Goal: Transaction & Acquisition: Download file/media

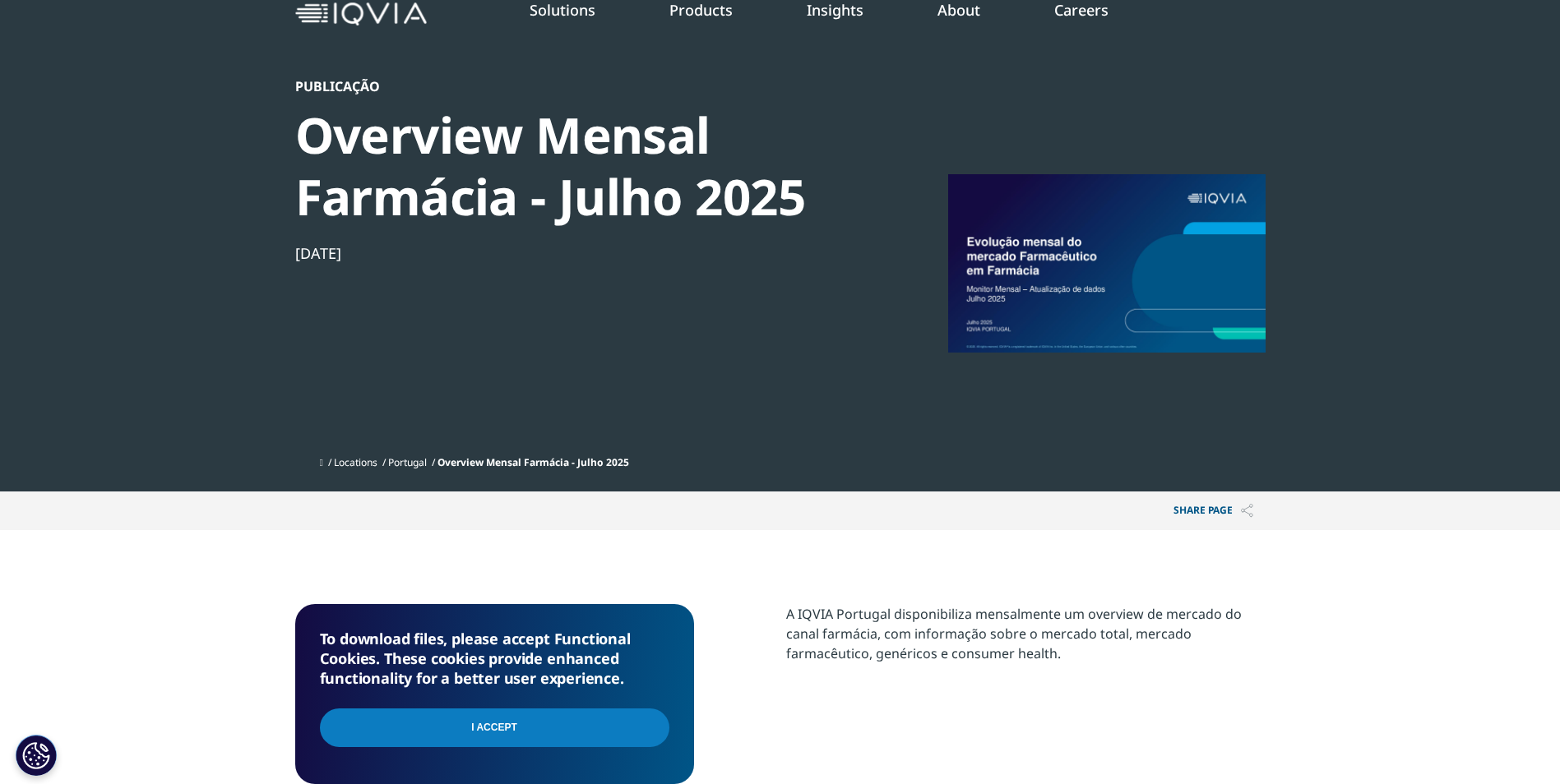
scroll to position [180, 970]
drag, startPoint x: 512, startPoint y: 721, endPoint x: 525, endPoint y: 716, distance: 13.9
click at [512, 722] on input "I Accept" at bounding box center [494, 728] width 350 height 39
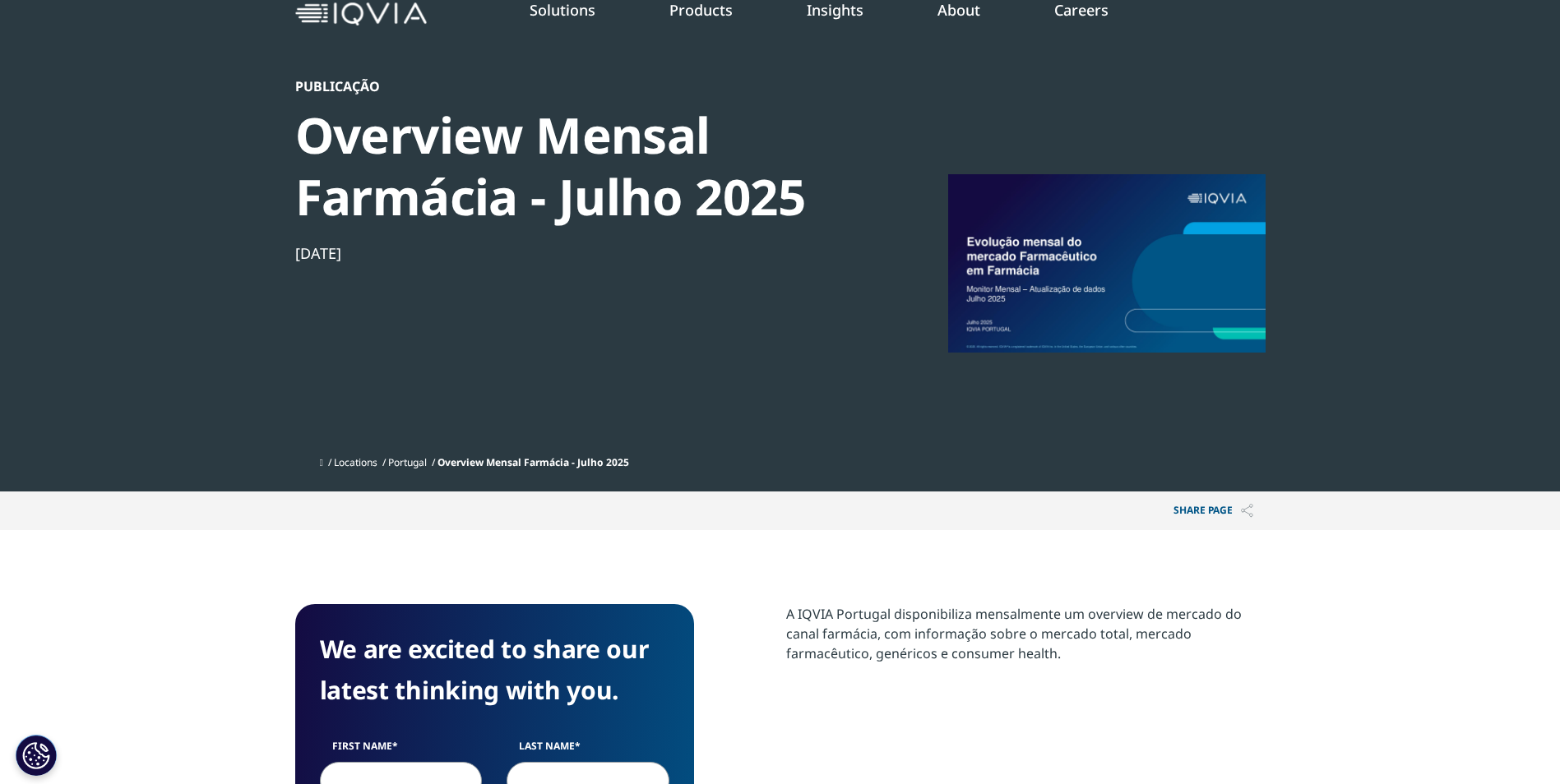
drag, startPoint x: 0, startPoint y: 0, endPoint x: 1096, endPoint y: 262, distance: 1126.9
click at [1096, 262] on div at bounding box center [1107, 263] width 317 height 370
click at [1088, 289] on div at bounding box center [1107, 263] width 317 height 370
click at [1223, 333] on div at bounding box center [1107, 263] width 317 height 370
click at [1120, 299] on div at bounding box center [1107, 263] width 317 height 370
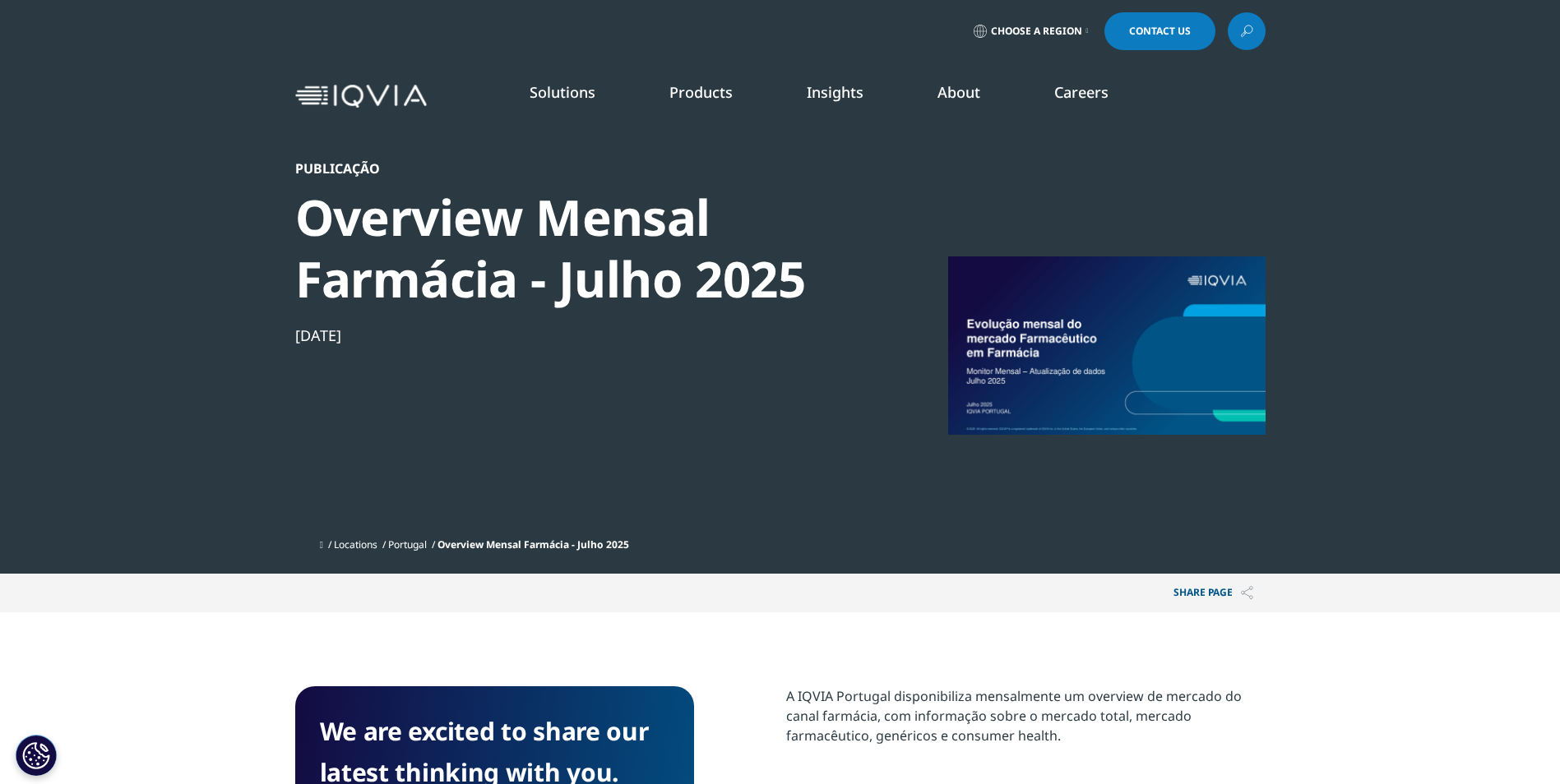
click at [1105, 384] on div at bounding box center [1107, 345] width 317 height 370
click at [1072, 378] on div at bounding box center [1107, 345] width 317 height 370
click at [1070, 377] on div at bounding box center [1107, 345] width 317 height 370
click at [1068, 377] on div at bounding box center [1107, 345] width 317 height 370
drag, startPoint x: 1068, startPoint y: 377, endPoint x: 1046, endPoint y: 380, distance: 22.2
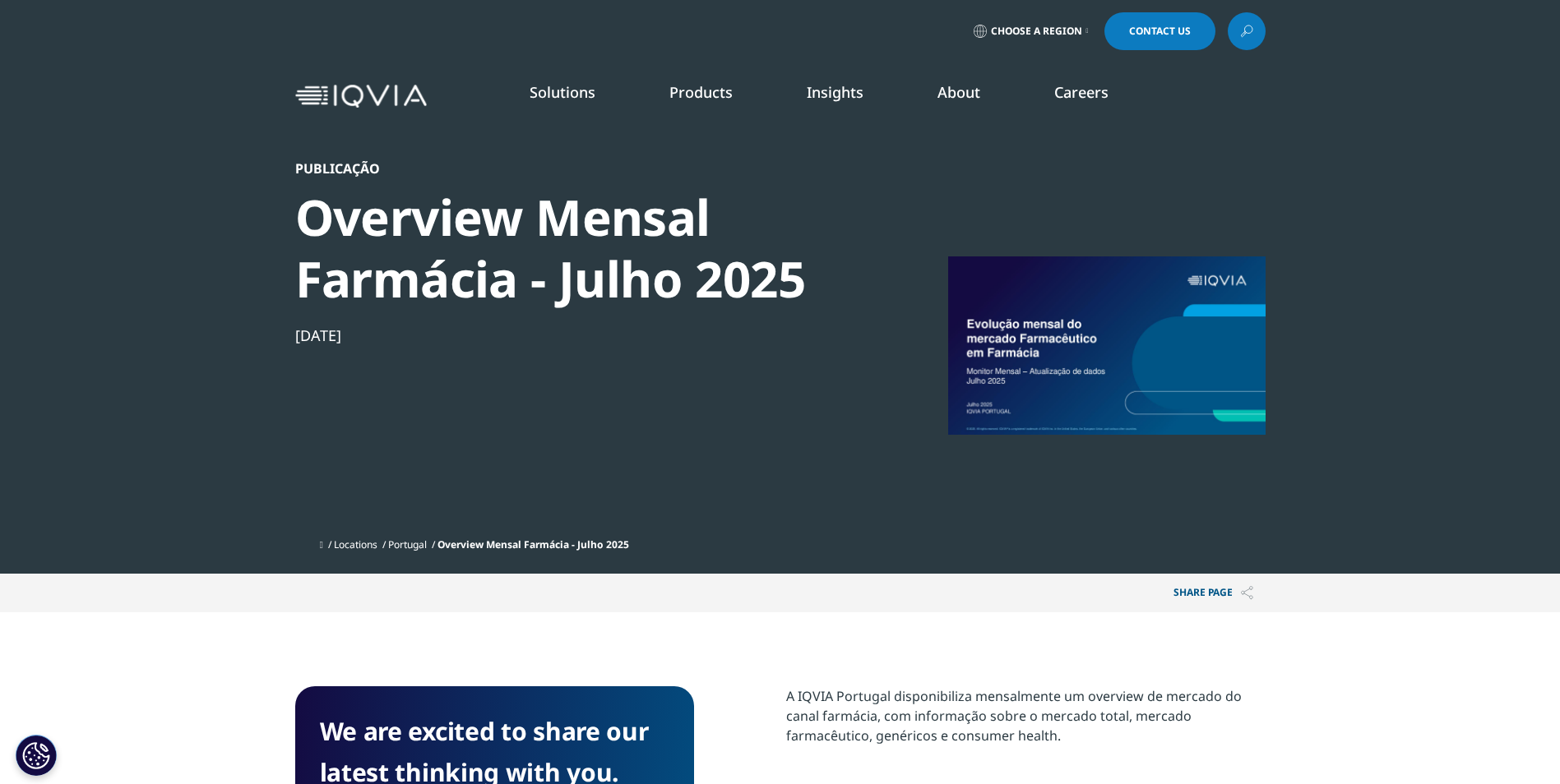
click at [1067, 377] on div at bounding box center [1107, 345] width 317 height 370
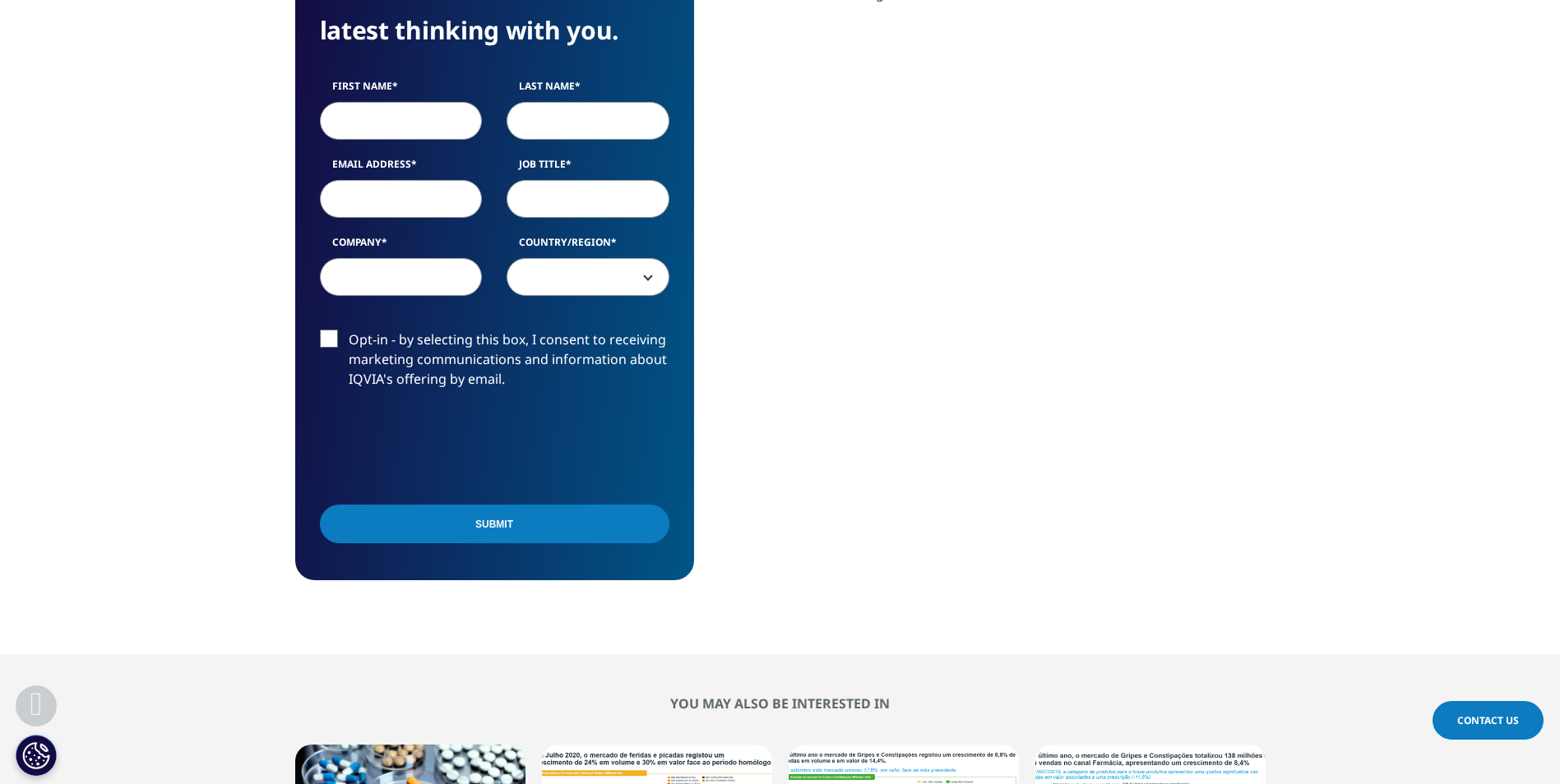
scroll to position [576, 0]
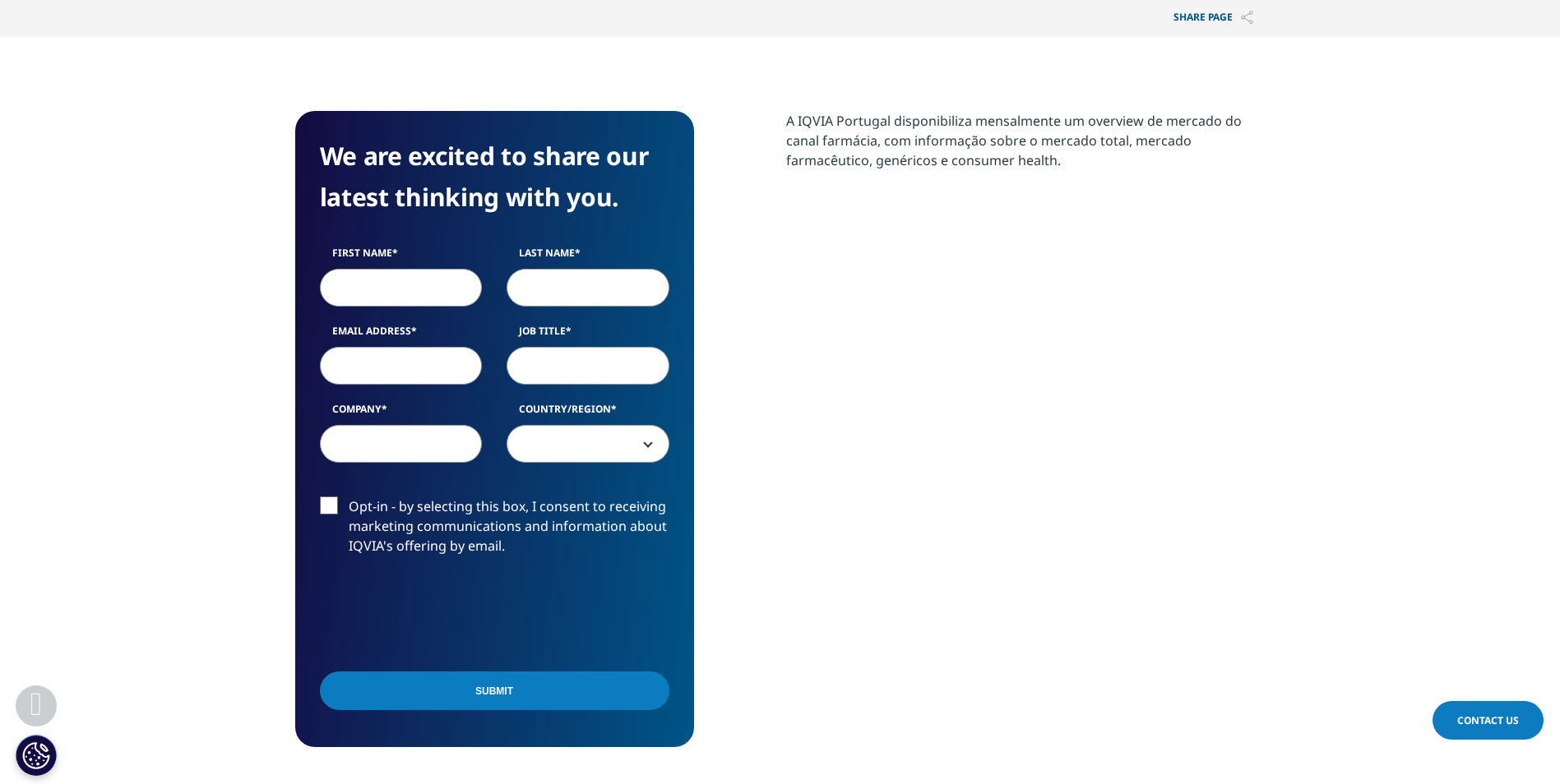
click at [390, 289] on input "First Name" at bounding box center [401, 287] width 163 height 38
type input "[PERSON_NAME]"
click at [561, 286] on input "Last Name" at bounding box center [588, 287] width 163 height 38
drag, startPoint x: 591, startPoint y: 287, endPoint x: 528, endPoint y: 286, distance: 63.0
click at [528, 286] on input "jUNIOR" at bounding box center [588, 287] width 163 height 38
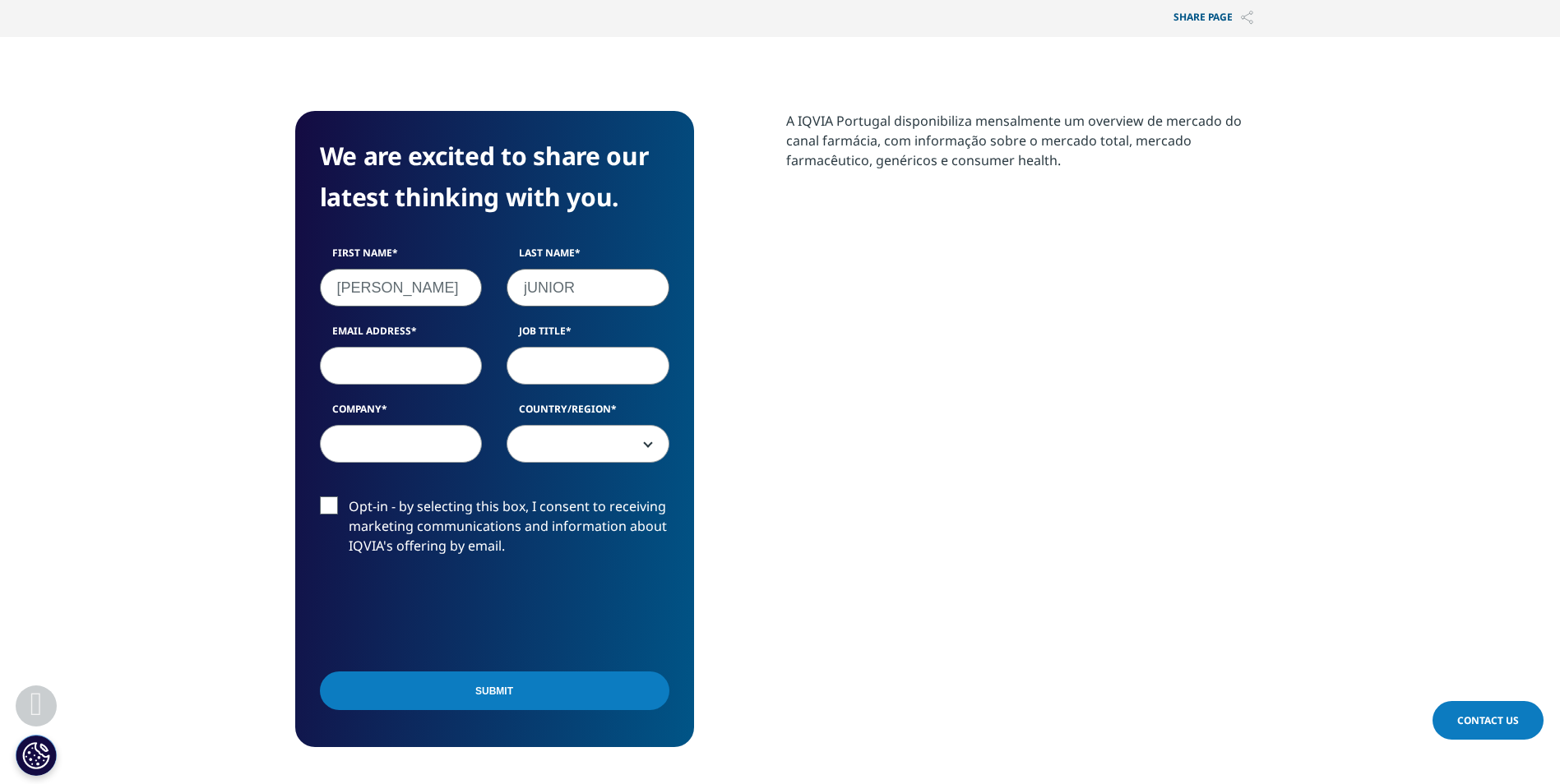
type input "j"
type input "Junior"
click at [413, 383] on input "Email Address" at bounding box center [401, 365] width 163 height 38
type input "[EMAIL_ADDRESS][DOMAIN_NAME]"
select select "[GEOGRAPHIC_DATA]"
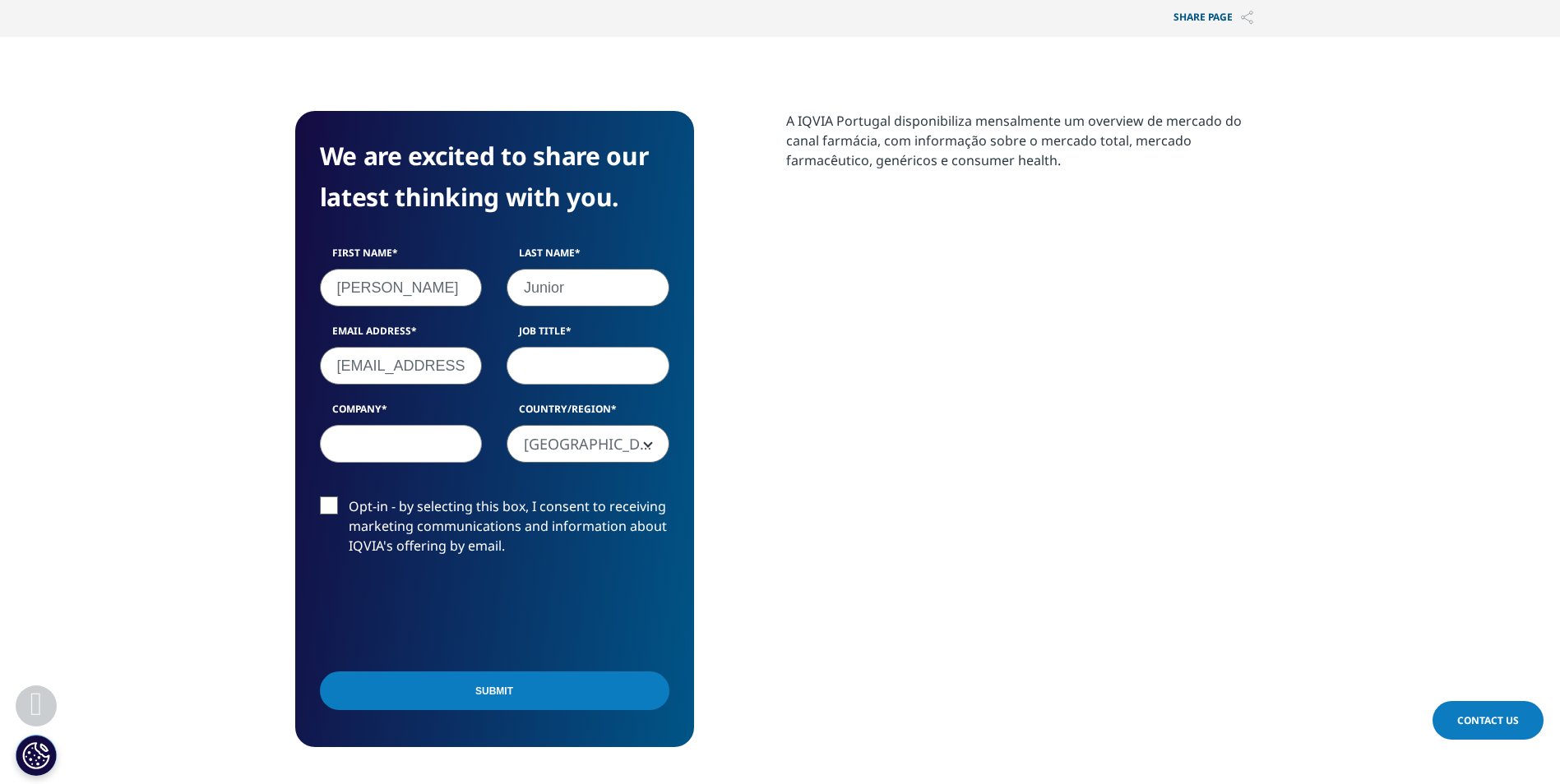
click at [336, 364] on input "[EMAIL_ADDRESS][DOMAIN_NAME]" at bounding box center [401, 365] width 163 height 38
drag, startPoint x: 339, startPoint y: 361, endPoint x: 617, endPoint y: 364, distance: 278.0
click at [617, 364] on div "First Name Francisco Last Name Junior Email Address [EMAIL_ADDRESS][DOMAIN_NAME…" at bounding box center [494, 363] width 374 height 234
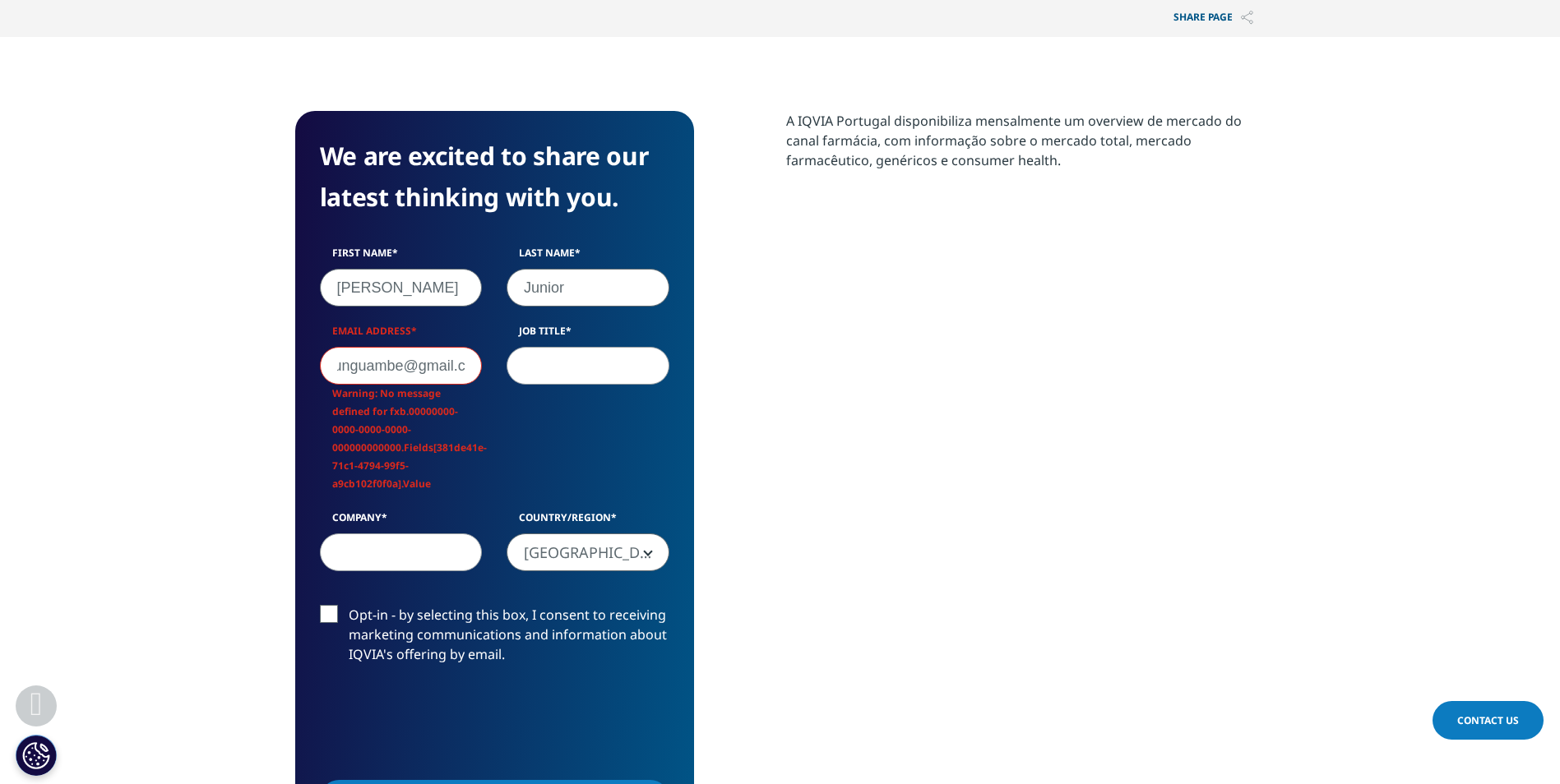
scroll to position [0, 0]
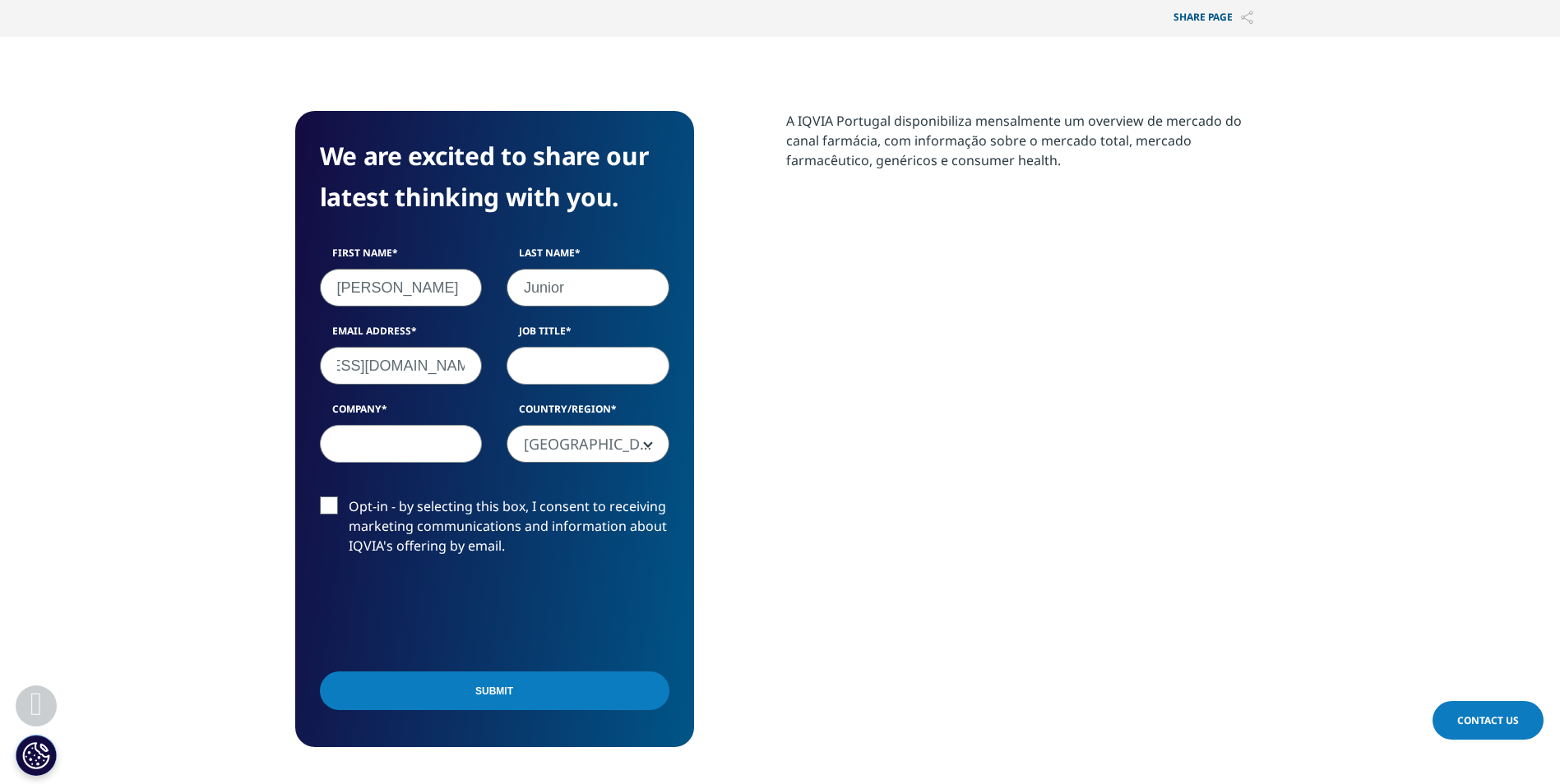
type input "[EMAIL_ADDRESS][DOMAIN_NAME]"
click at [546, 354] on input "Job Title" at bounding box center [588, 365] width 163 height 38
type input "Technical director"
click at [371, 445] on input "Company" at bounding box center [401, 443] width 163 height 38
type input "FNM SA"
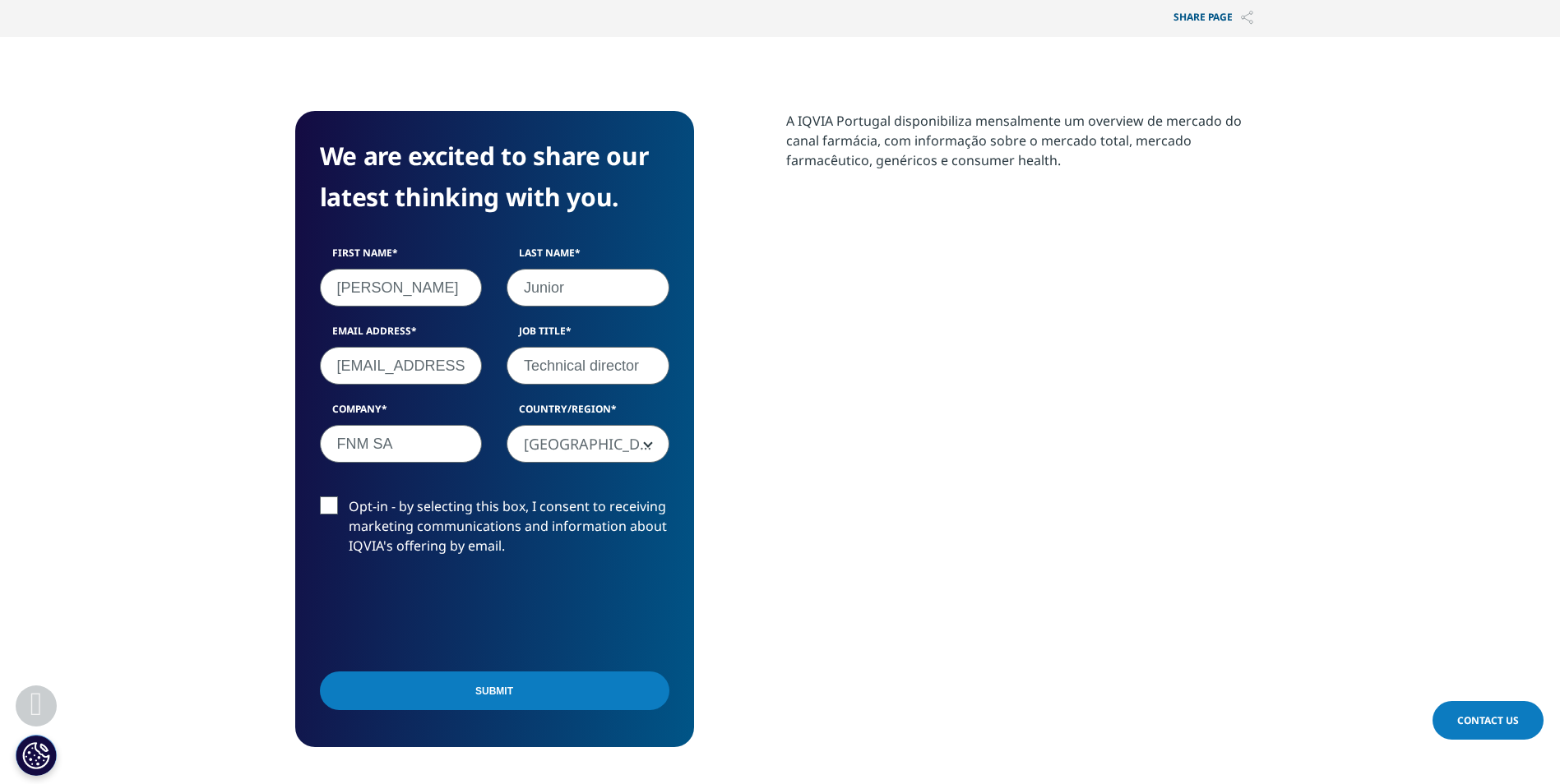
click at [329, 506] on label "Opt-in - by selecting this box, I consent to receiving marketing communications…" at bounding box center [494, 531] width 350 height 68
click at [349, 497] on input "Opt-in - by selecting this box, I consent to receiving marketing communications…" at bounding box center [349, 497] width 0 height 0
click at [539, 692] on input "Submit" at bounding box center [494, 690] width 350 height 39
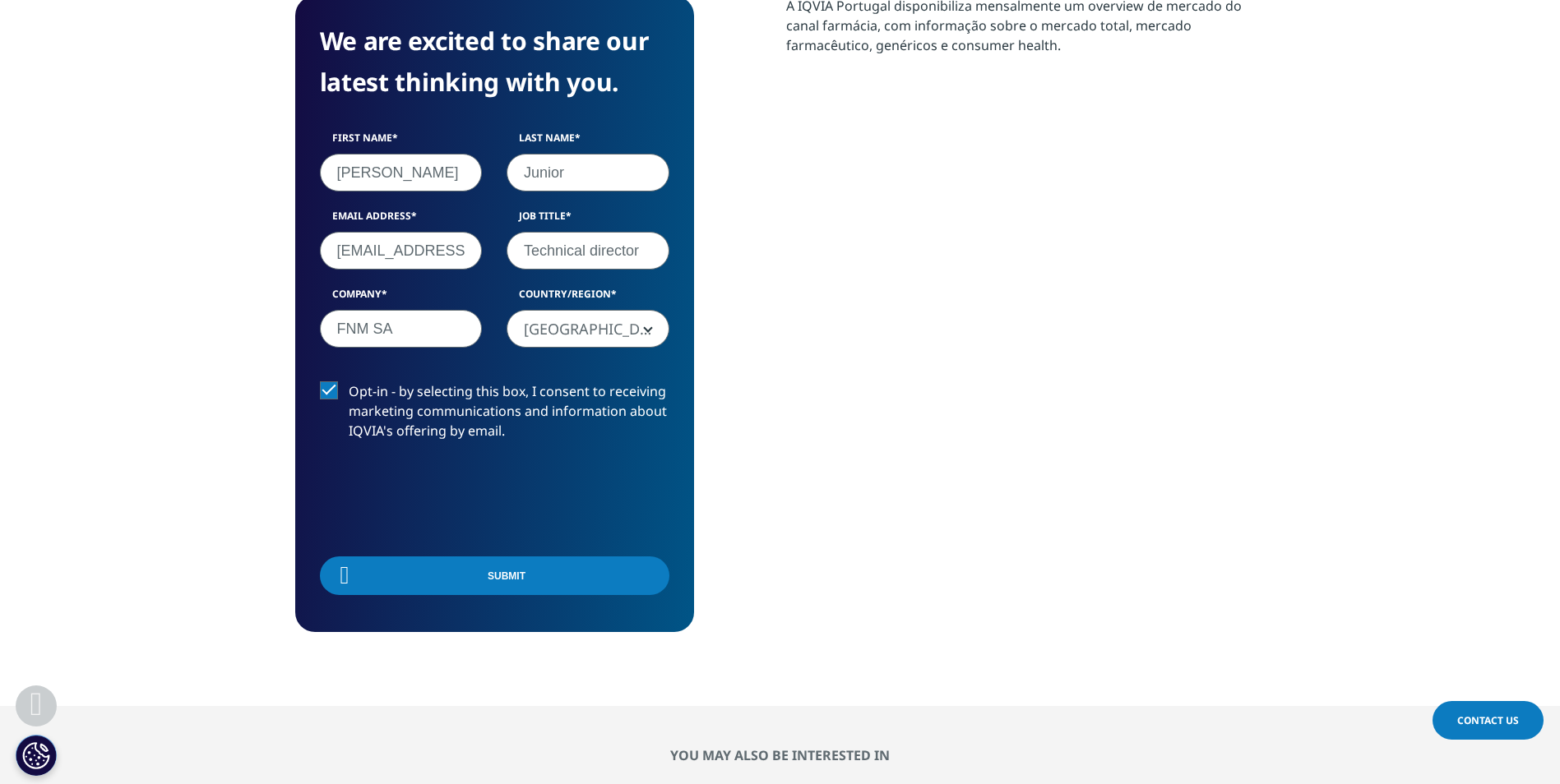
scroll to position [711, 0]
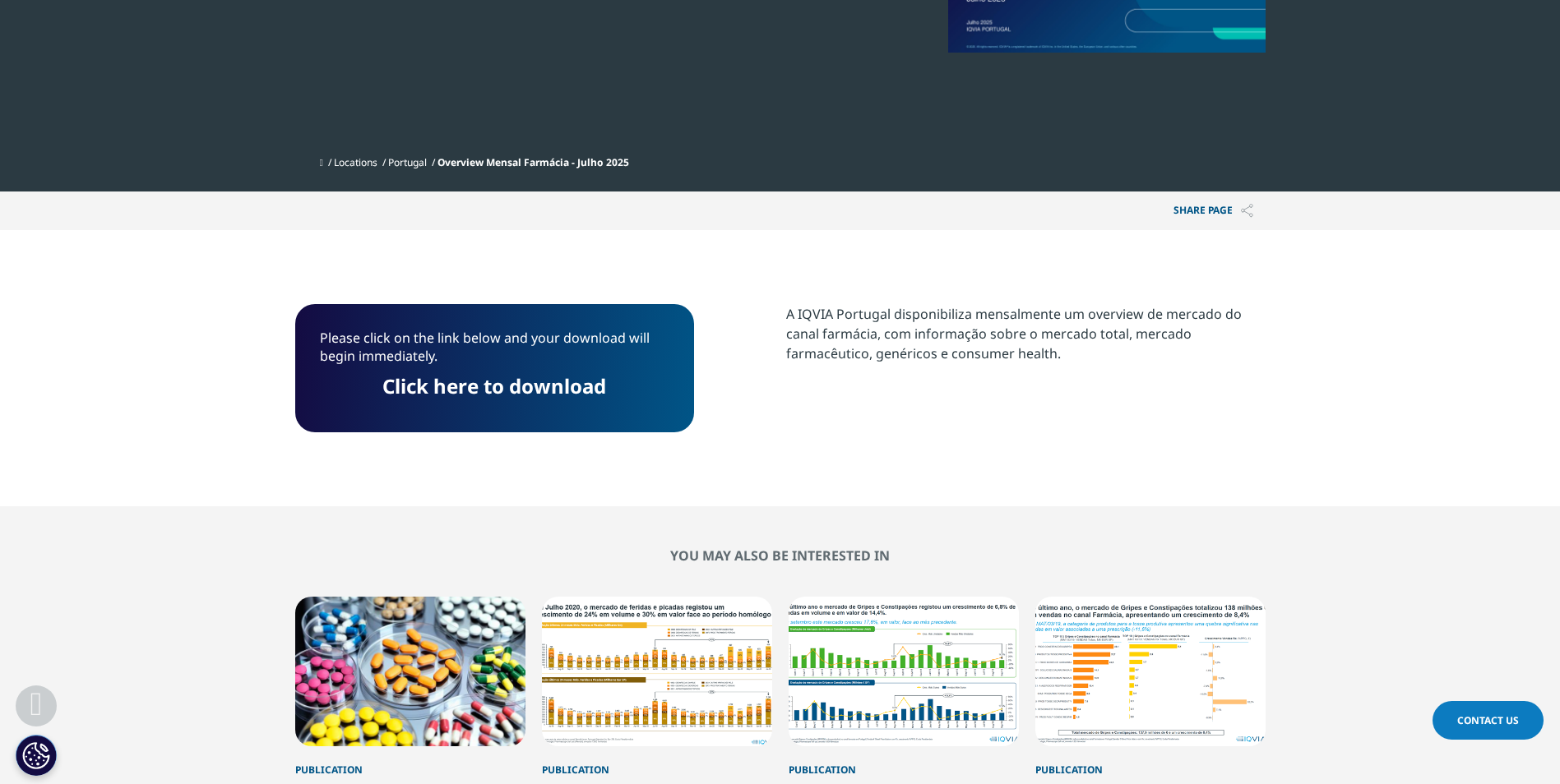
drag, startPoint x: 490, startPoint y: 387, endPoint x: 506, endPoint y: 383, distance: 16.5
click at [491, 387] on link "Click here to download" at bounding box center [493, 385] width 223 height 27
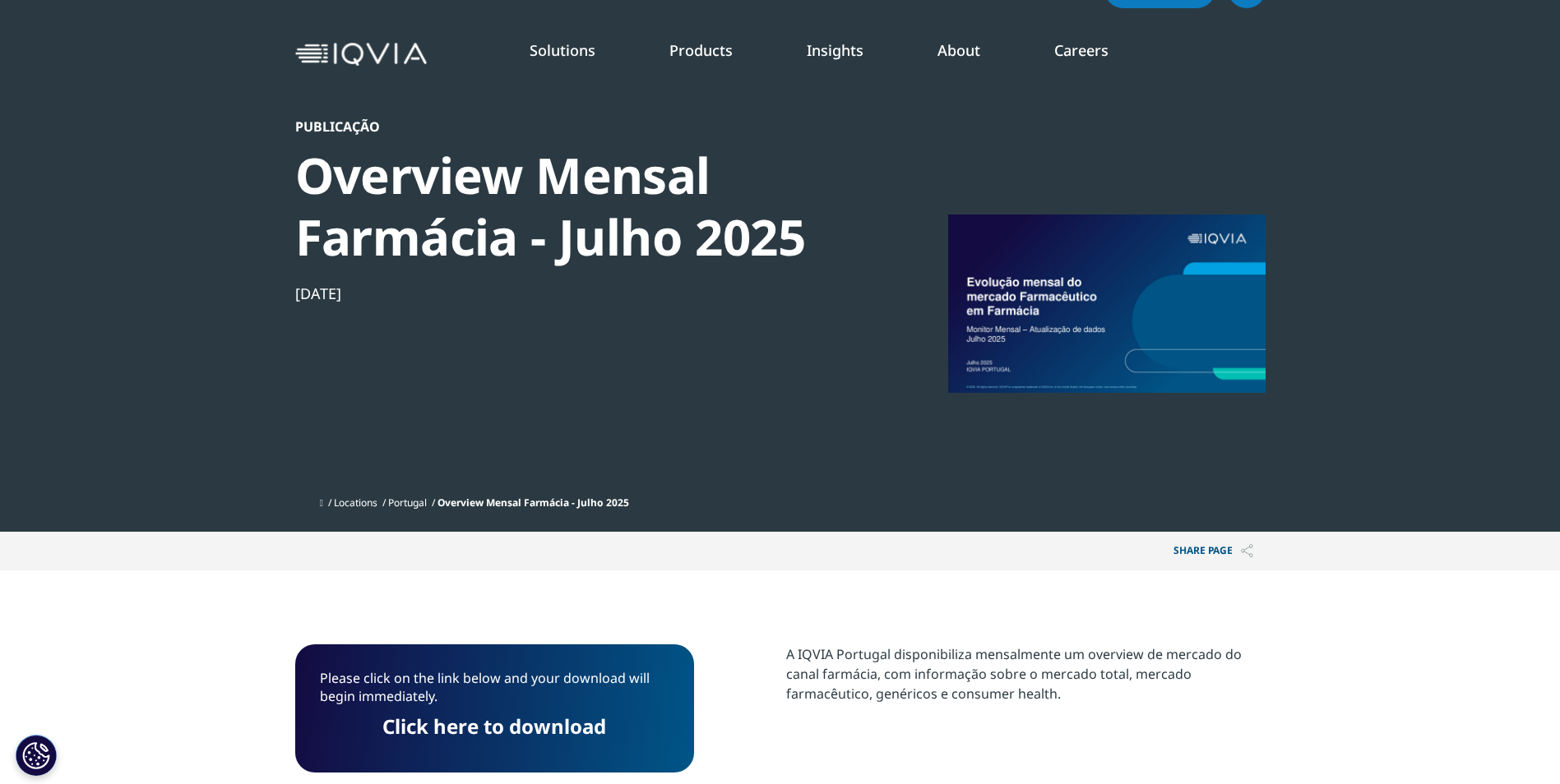
scroll to position [0, 0]
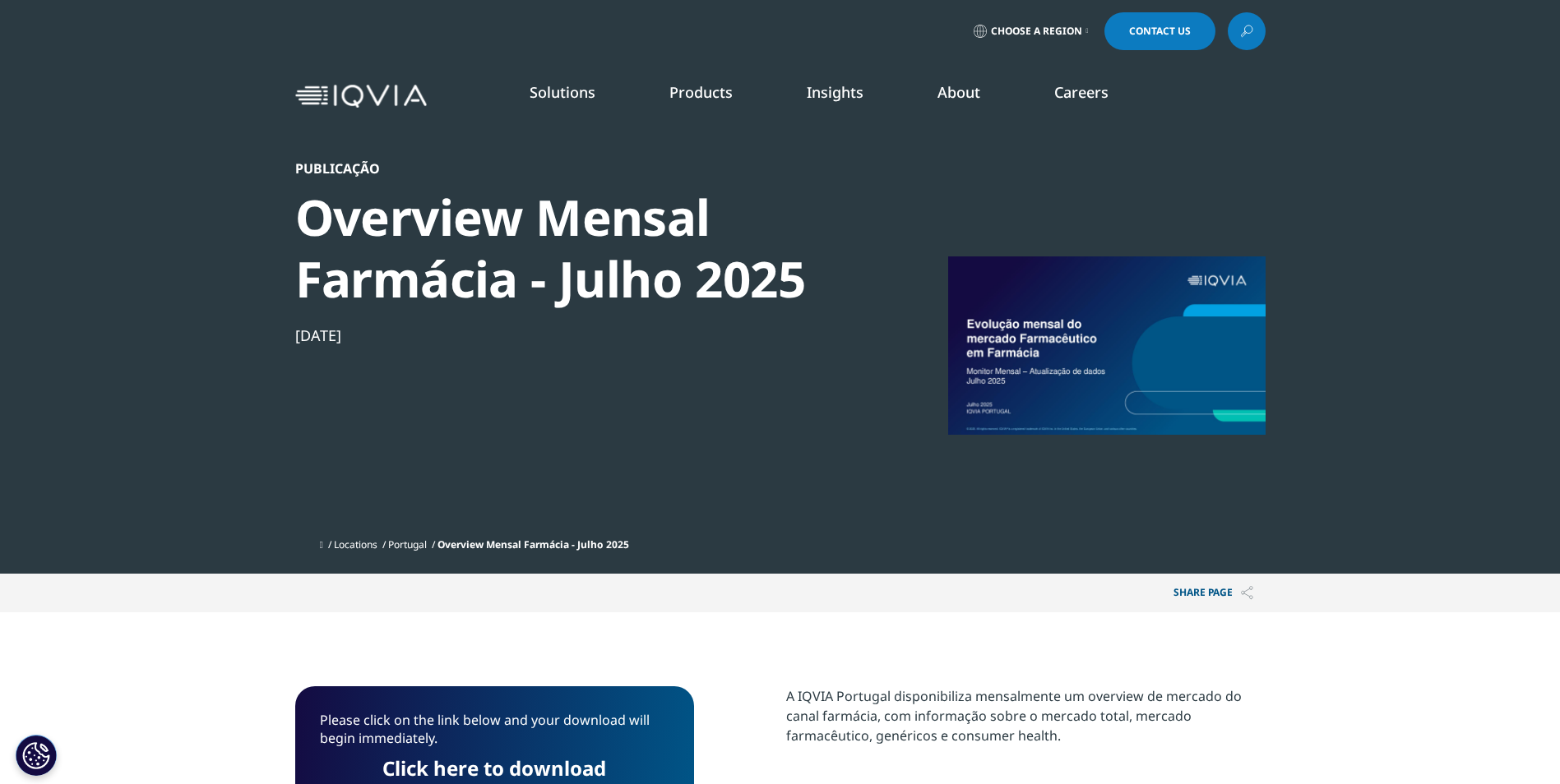
click at [705, 290] on link "Regulatory Compliance" at bounding box center [776, 286] width 283 height 18
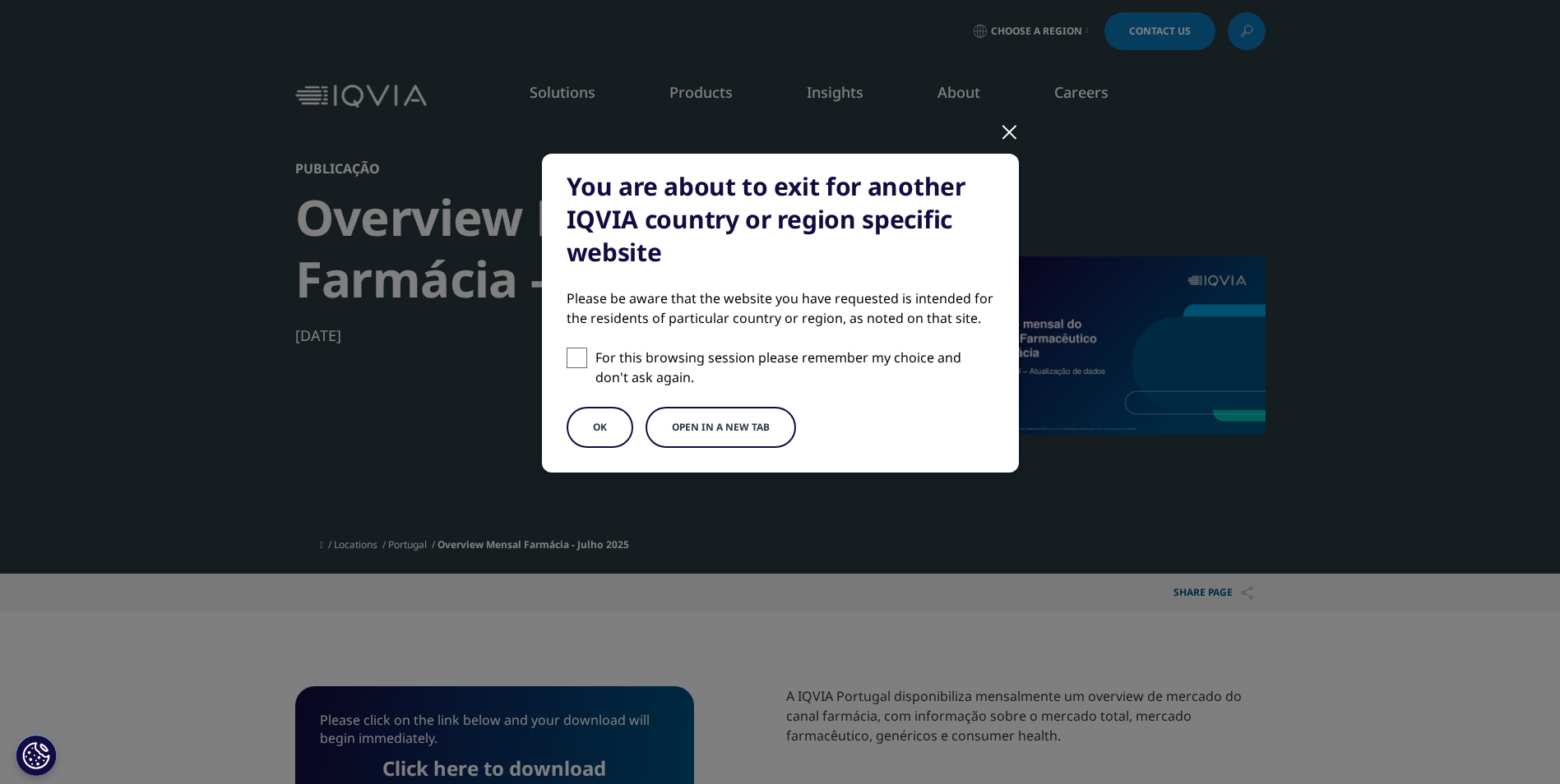
click at [577, 351] on span at bounding box center [576, 357] width 20 height 20
click at [577, 351] on input "For this browsing session please remember my choice and don't ask again." at bounding box center [576, 357] width 20 height 20
checkbox input "true"
click at [688, 427] on button "Open in a new tab" at bounding box center [720, 427] width 151 height 41
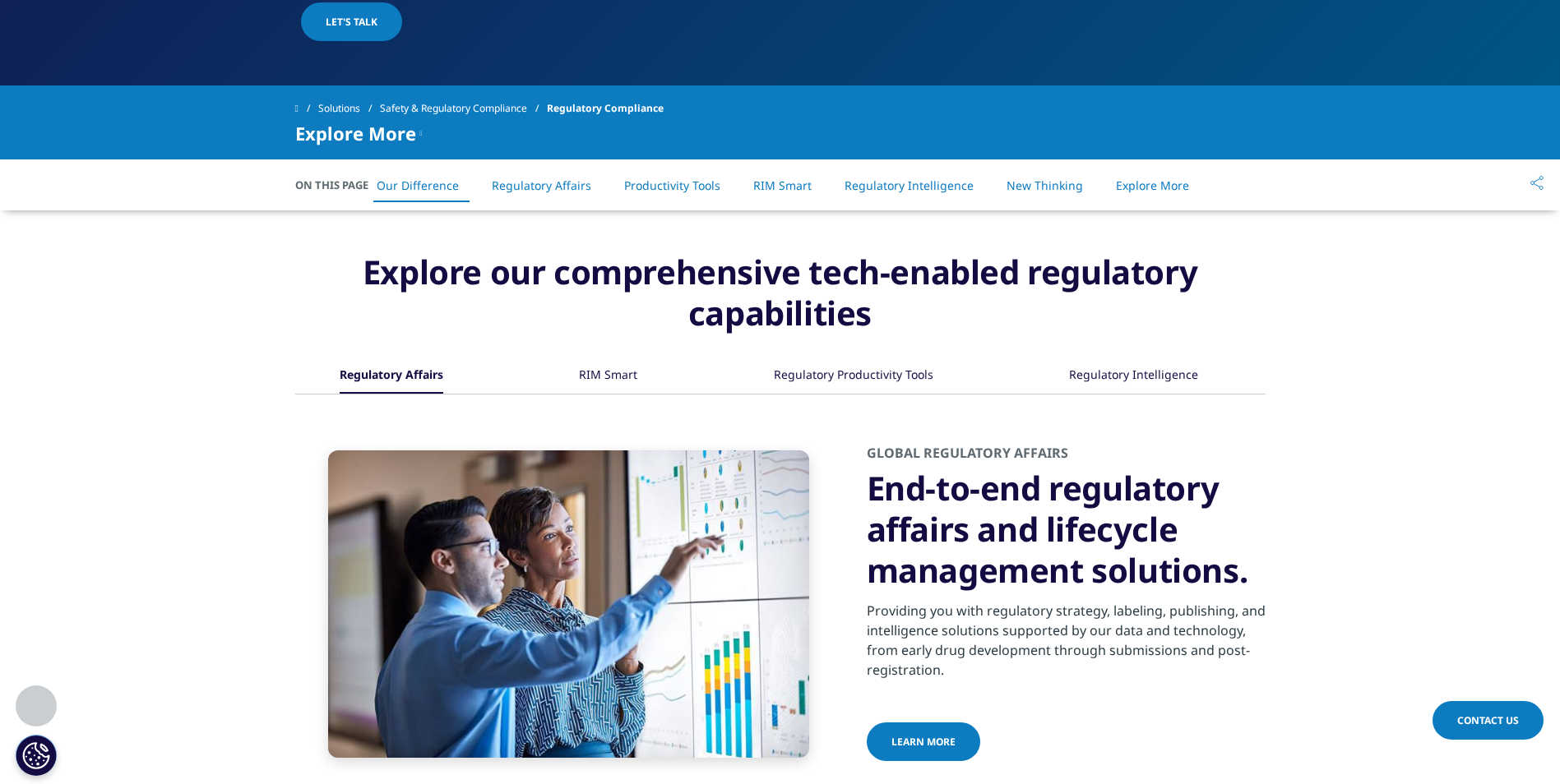
scroll to position [658, 0]
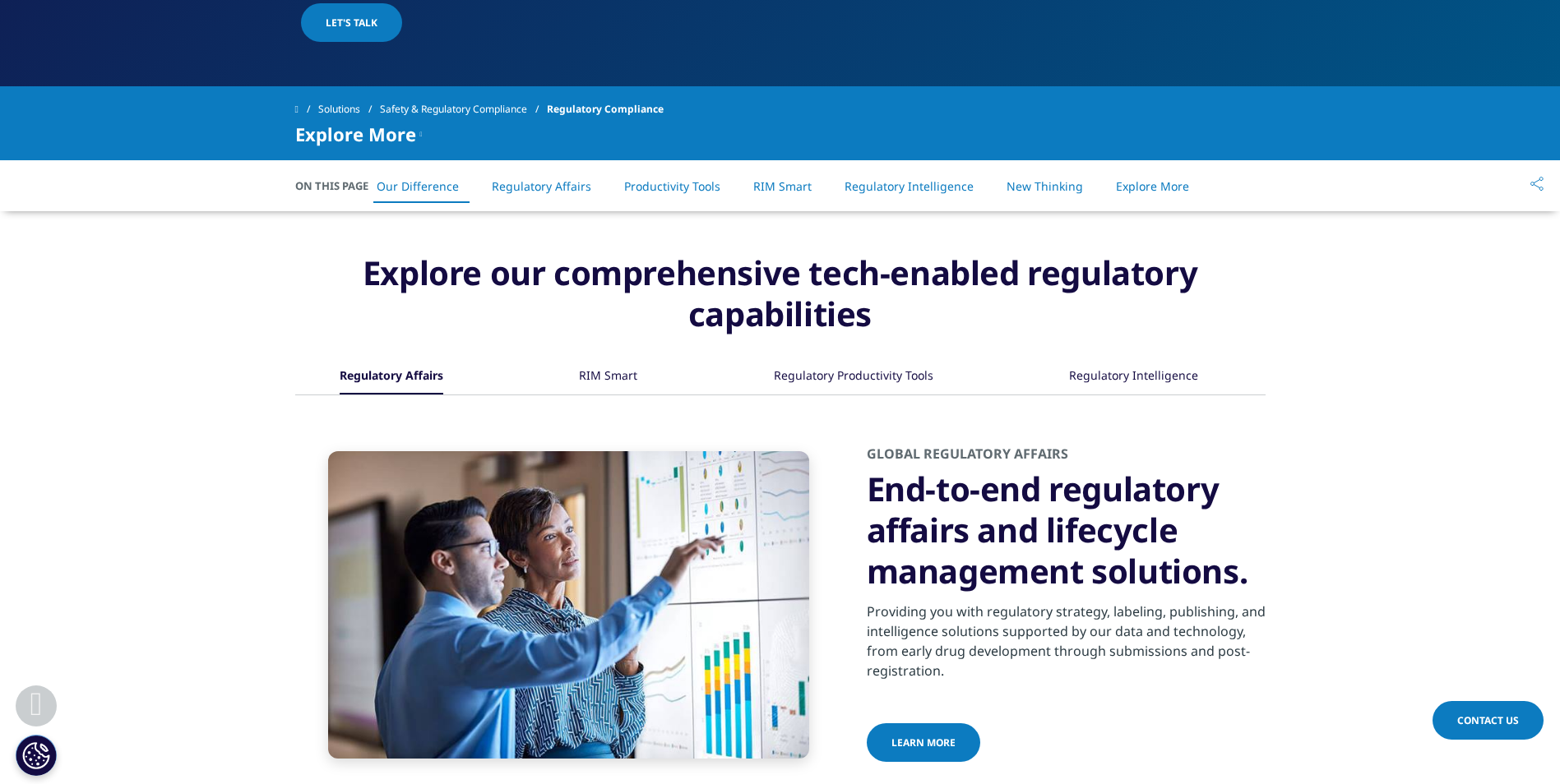
click at [451, 187] on link "Our Difference" at bounding box center [418, 187] width 82 height 16
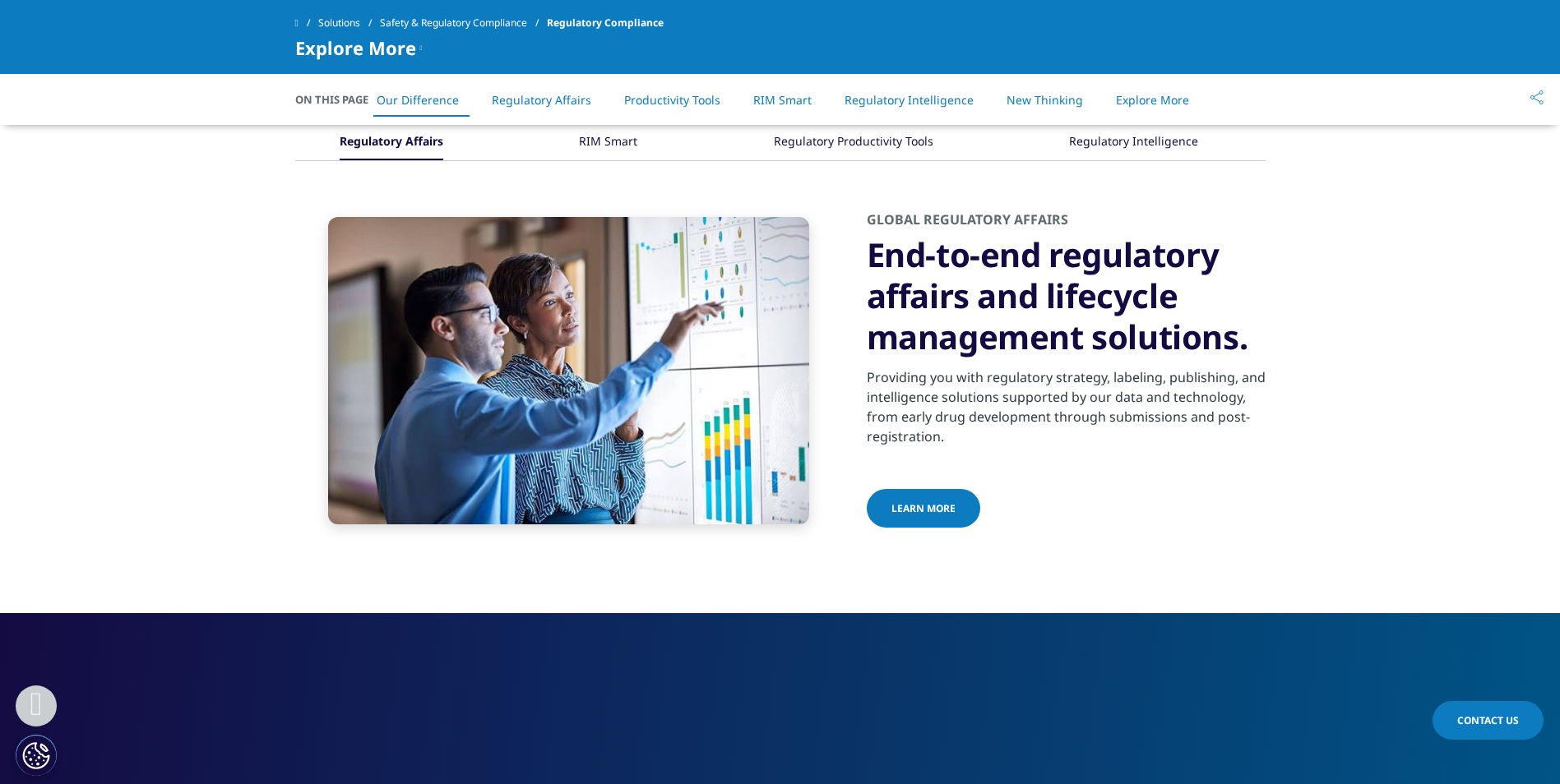
click at [526, 100] on link "Regulatory Affairs" at bounding box center [542, 100] width 100 height 16
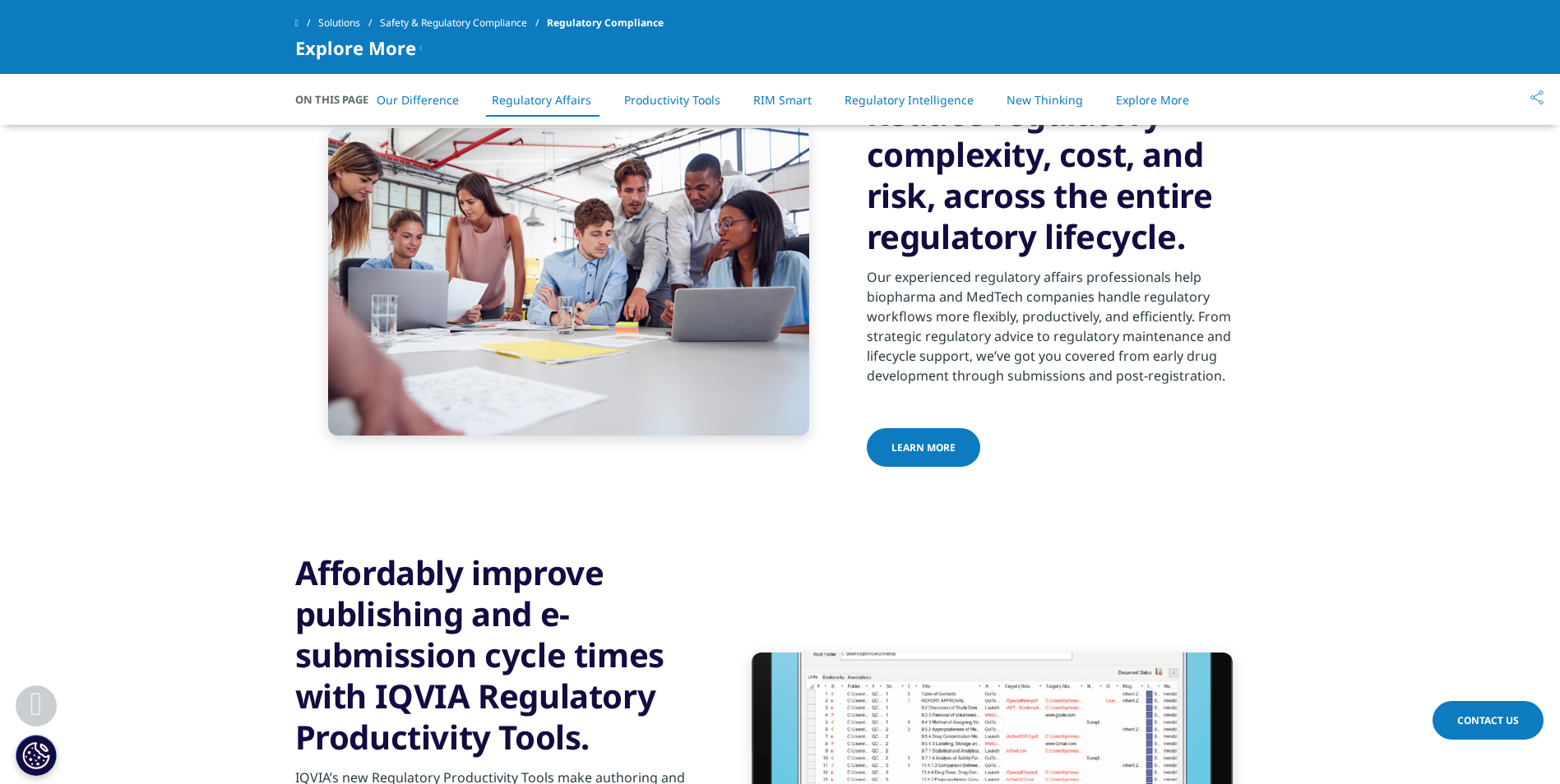
scroll to position [1726, 0]
click at [677, 93] on link "Productivity Tools" at bounding box center [672, 100] width 96 height 16
